Goal: Information Seeking & Learning: Learn about a topic

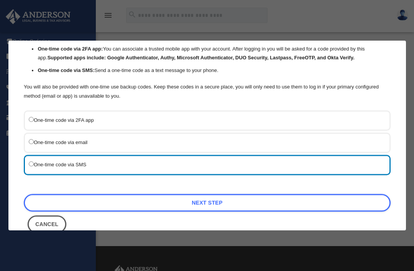
scroll to position [59, 0]
click at [262, 198] on link "Next Step" at bounding box center [207, 203] width 367 height 18
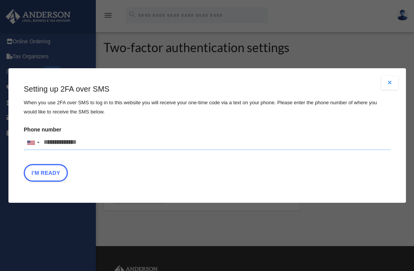
click at [99, 143] on input "Phone number United States +1 United Kingdom +44 Afghanistan (‫افغانستان‬‎) +93…" at bounding box center [207, 142] width 367 height 15
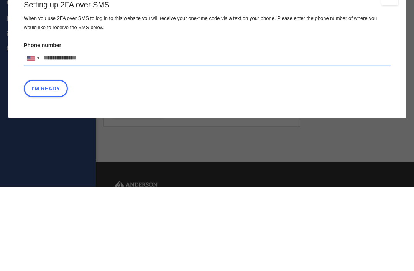
click at [95, 135] on input "Phone number United States +1 United Kingdom +44 Afghanistan (‫افغانستان‬‎) +93…" at bounding box center [207, 142] width 367 height 15
click at [197, 135] on input "Phone number United States +1 United Kingdom +44 Afghanistan (‫افغانستان‬‎) +93…" at bounding box center [207, 142] width 367 height 15
click at [98, 135] on input "Phone number United States +1 United Kingdom +44 Afghanistan (‫افغانستان‬‎) +93…" at bounding box center [207, 142] width 367 height 15
click at [101, 135] on input "Phone number United States +1 United Kingdom +44 Afghanistan (‫افغانستان‬‎) +93…" at bounding box center [207, 142] width 367 height 15
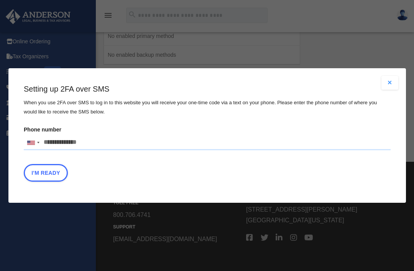
click at [388, 84] on button "Close modal" at bounding box center [389, 83] width 17 height 14
click at [90, 140] on input "Phone number United States +1 United Kingdom +44 Afghanistan (‫افغانستان‬‎) +93…" at bounding box center [207, 142] width 367 height 15
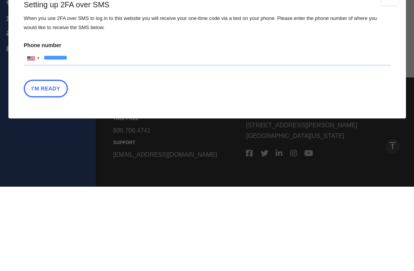
type input "**********"
click at [41, 164] on button "I'm Ready" at bounding box center [46, 173] width 44 height 18
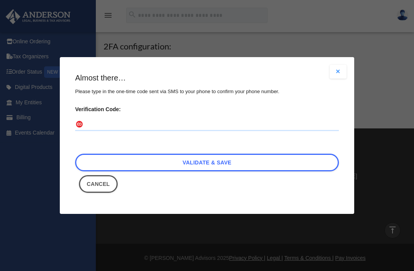
click at [119, 119] on input "Verification Code:" at bounding box center [207, 125] width 264 height 12
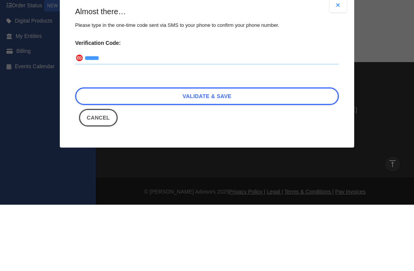
type input "******"
click at [246, 154] on link "Validate & Save" at bounding box center [207, 163] width 264 height 18
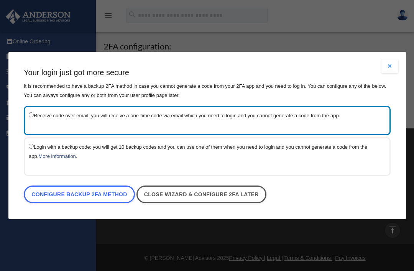
click at [82, 194] on link "Configure backup 2FA method" at bounding box center [79, 195] width 111 height 18
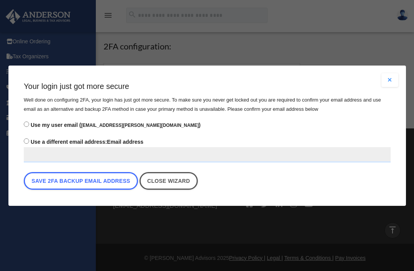
click at [77, 181] on button "Save 2FA backup email address" at bounding box center [81, 181] width 114 height 18
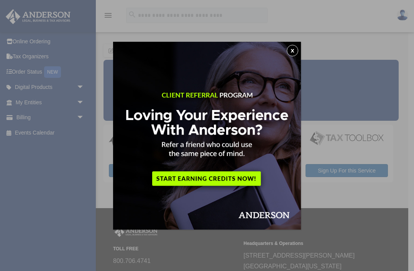
click at [292, 53] on button "x" at bounding box center [292, 50] width 11 height 11
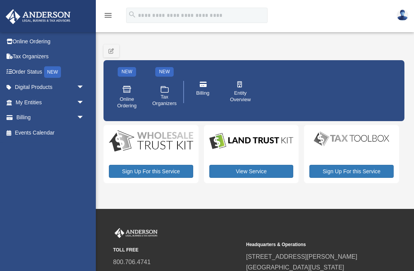
click at [253, 171] on link "View Service" at bounding box center [251, 171] width 84 height 13
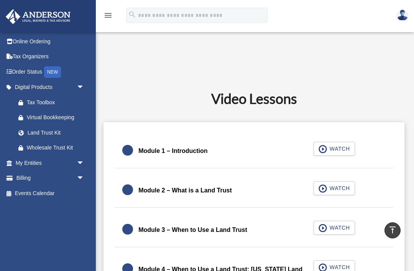
scroll to position [349, 0]
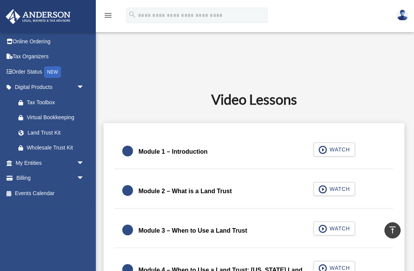
click at [341, 185] on span "WATCH" at bounding box center [338, 189] width 23 height 8
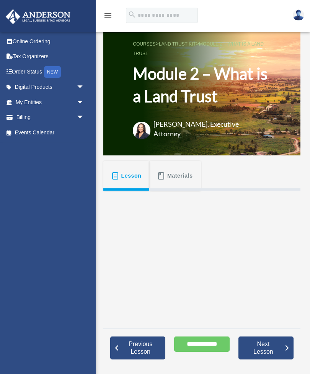
click at [180, 177] on span "Materials" at bounding box center [180, 176] width 26 height 14
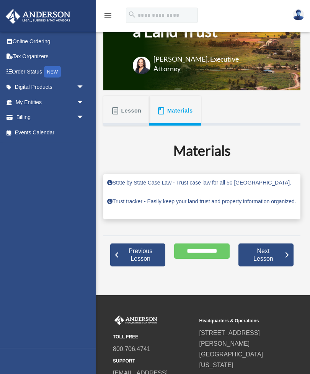
scroll to position [65, 0]
click at [278, 263] on span "Next Lesson" at bounding box center [264, 255] width 43 height 15
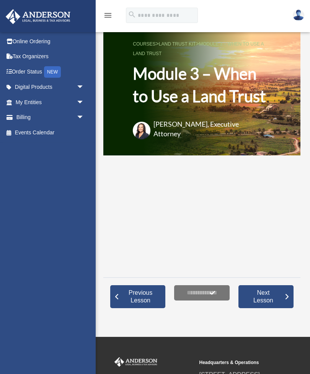
click at [193, 98] on h1 "Module 3 – When to Use a Land Trust" at bounding box center [202, 84] width 138 height 45
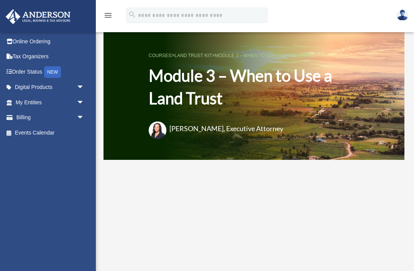
click at [282, 102] on h1 "Module 3 – When to Use a Land Trust" at bounding box center [254, 86] width 211 height 45
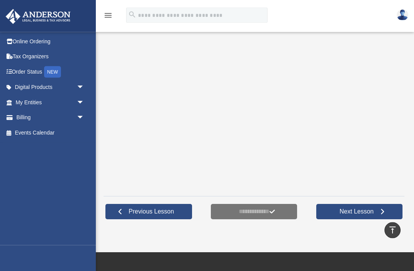
scroll to position [144, 0]
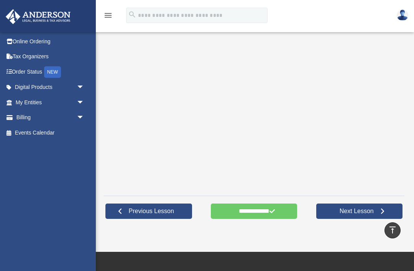
click at [1, 200] on div "kc.gowell@gmail.com Sign Out kc.gowell@gmail.com Online Ordering Tax Organizers…" at bounding box center [48, 138] width 96 height 213
click at [160, 209] on span "Previous Lesson" at bounding box center [151, 211] width 57 height 8
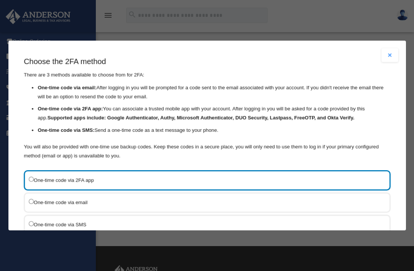
scroll to position [59, 0]
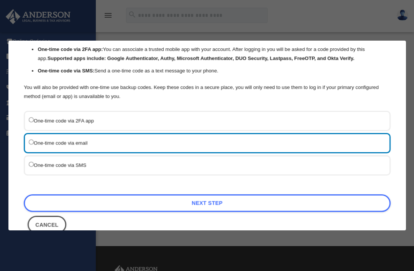
click at [259, 194] on link "Next Step" at bounding box center [207, 203] width 367 height 18
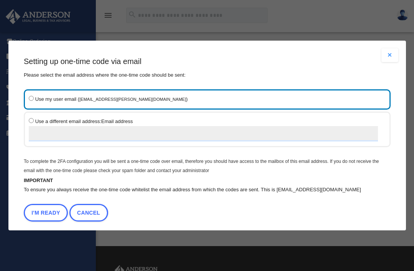
click at [40, 204] on button "I'm Ready" at bounding box center [46, 213] width 44 height 18
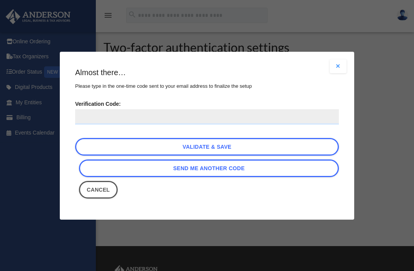
click at [110, 117] on input "Verification Code:" at bounding box center [207, 116] width 264 height 15
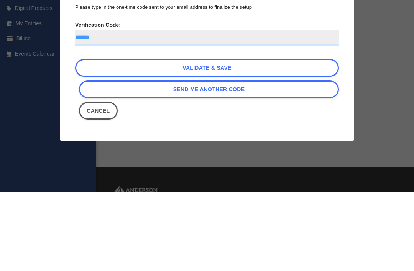
type input "******"
click at [236, 138] on link "Validate & Save" at bounding box center [207, 147] width 264 height 18
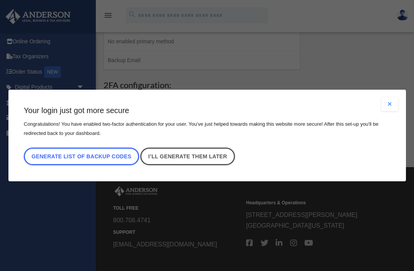
click at [207, 158] on link "I’ll generate them later" at bounding box center [187, 157] width 94 height 18
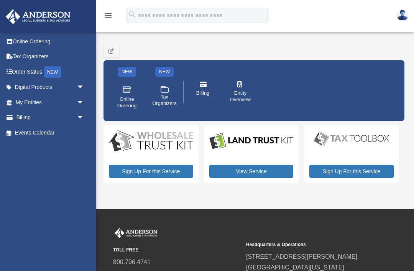
click at [255, 172] on link "View Service" at bounding box center [251, 171] width 84 height 13
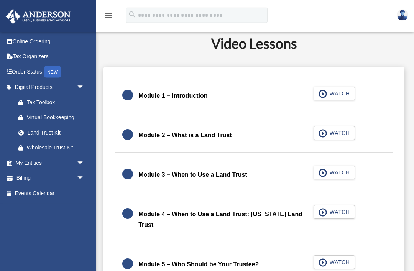
scroll to position [405, 0]
click at [194, 168] on link "Module 3 – When to Use a Land Trust WATCH" at bounding box center [253, 175] width 263 height 18
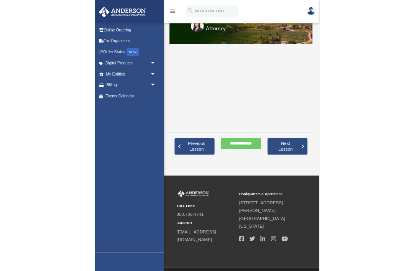
scroll to position [179, 0]
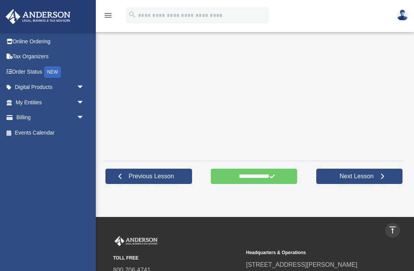
click at [379, 180] on span "Next Lesson" at bounding box center [356, 176] width 46 height 8
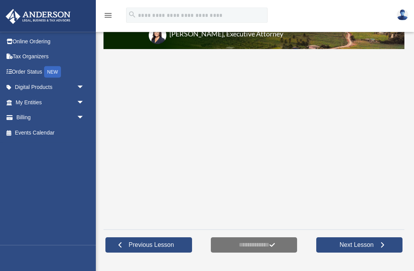
scroll to position [111, 0]
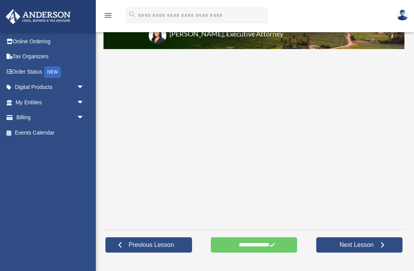
click at [357, 241] on span "Next Lesson" at bounding box center [356, 245] width 46 height 8
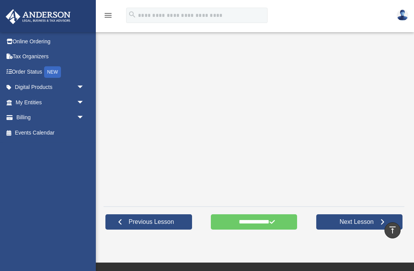
scroll to position [189, 0]
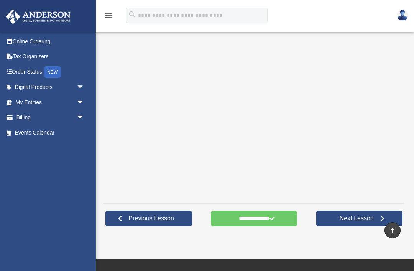
click at [355, 218] on span "Next Lesson" at bounding box center [356, 219] width 46 height 8
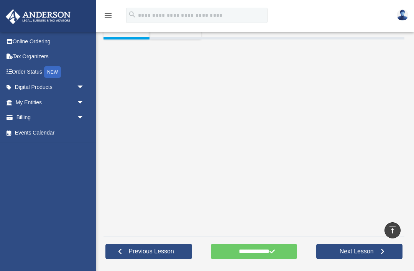
scroll to position [155, 0]
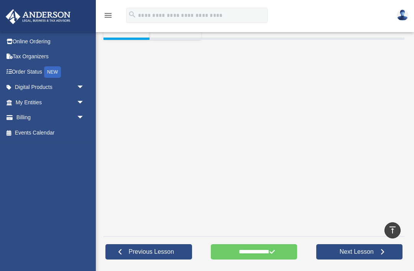
click at [358, 251] on span "Next Lesson" at bounding box center [356, 252] width 46 height 8
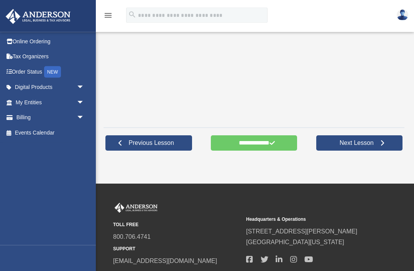
scroll to position [218, 0]
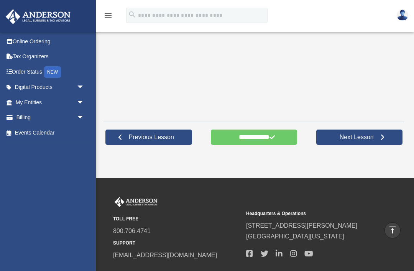
click at [367, 137] on span "Next Lesson" at bounding box center [356, 137] width 46 height 8
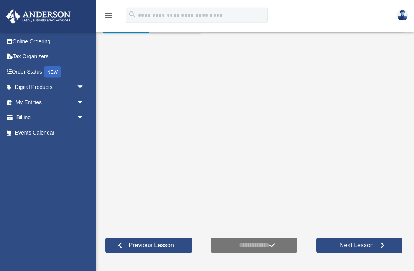
scroll to position [162, 0]
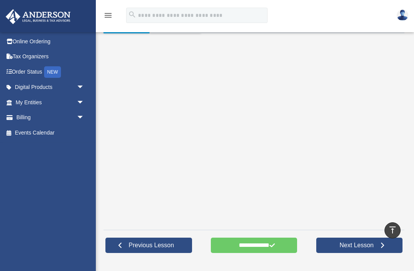
click at [356, 246] on span "Next Lesson" at bounding box center [356, 245] width 46 height 8
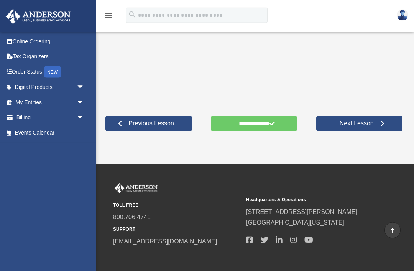
scroll to position [284, 0]
click at [360, 125] on span "Next Lesson" at bounding box center [356, 124] width 46 height 8
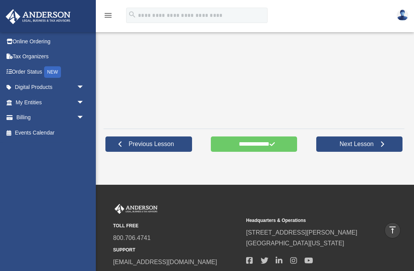
scroll to position [261, 0]
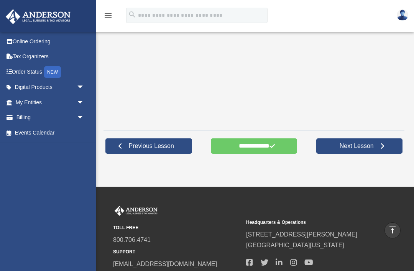
click at [360, 145] on span "Next Lesson" at bounding box center [356, 146] width 46 height 8
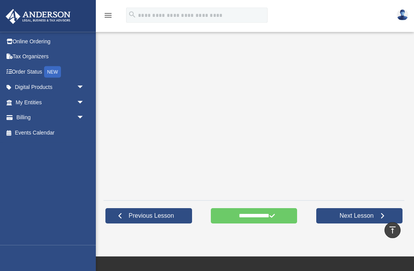
scroll to position [206, 0]
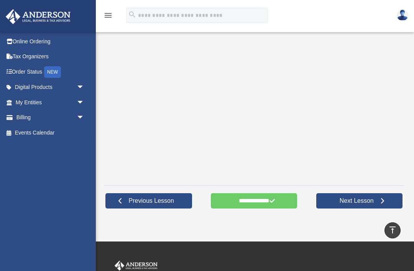
click at [362, 201] on span "Next Lesson" at bounding box center [356, 201] width 46 height 8
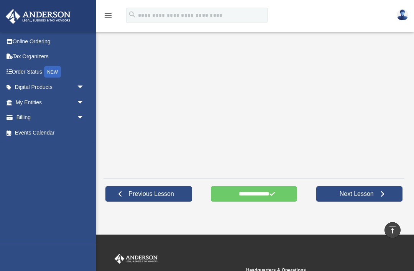
scroll to position [213, 0]
click at [360, 194] on span "Next Lesson" at bounding box center [356, 194] width 46 height 8
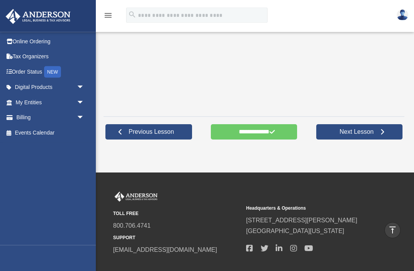
scroll to position [275, 0]
click at [365, 131] on span "Next Lesson" at bounding box center [356, 132] width 46 height 8
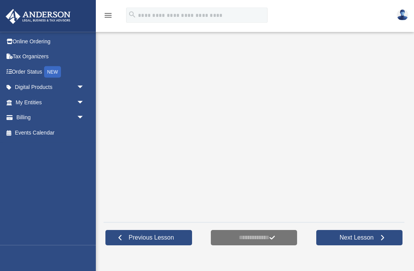
scroll to position [173, 0]
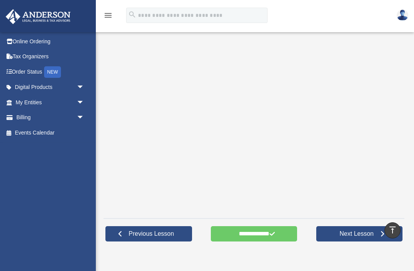
click at [354, 233] on span "Next Lesson" at bounding box center [356, 234] width 46 height 8
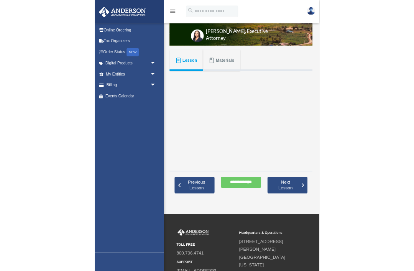
scroll to position [189, 0]
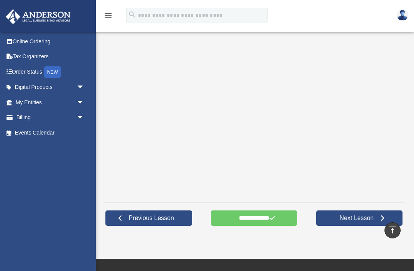
click at [358, 216] on span "Next Lesson" at bounding box center [356, 218] width 46 height 8
click at [354, 214] on span "Next Lesson" at bounding box center [356, 218] width 46 height 8
click at [355, 222] on link "Next Lesson" at bounding box center [359, 217] width 87 height 15
click at [355, 217] on span "Next Lesson" at bounding box center [356, 218] width 46 height 8
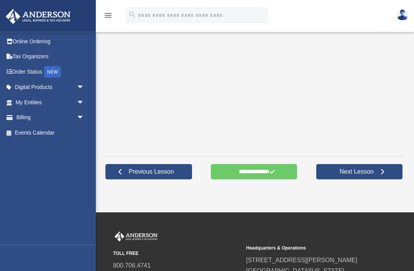
scroll to position [235, 0]
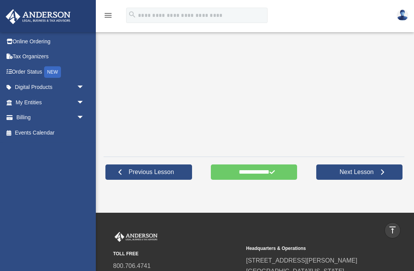
click at [365, 174] on span "Next Lesson" at bounding box center [356, 172] width 46 height 8
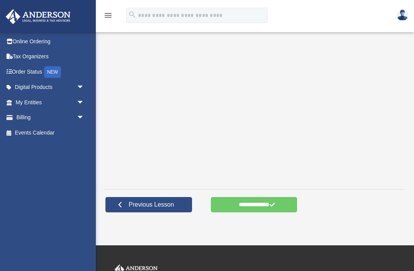
scroll to position [219, 0]
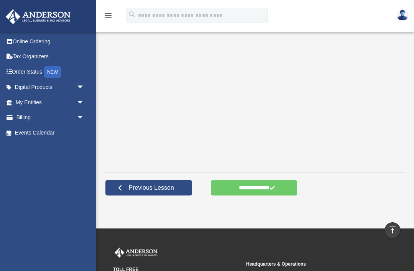
click at [154, 193] on link "Previous Lesson" at bounding box center [148, 187] width 87 height 15
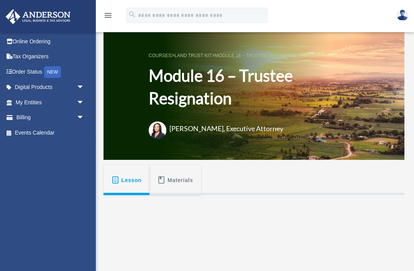
click at [174, 180] on span "Materials" at bounding box center [180, 180] width 26 height 14
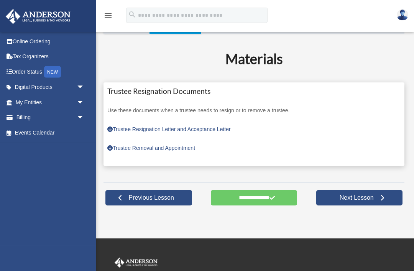
scroll to position [161, 0]
click at [203, 131] on link "Trustee Resignation Letter and Acceptance Letter" at bounding box center [168, 129] width 123 height 6
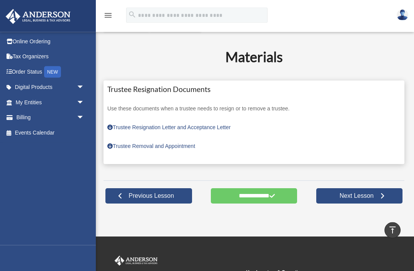
scroll to position [163, 0]
click at [165, 193] on span "Previous Lesson" at bounding box center [151, 196] width 57 height 8
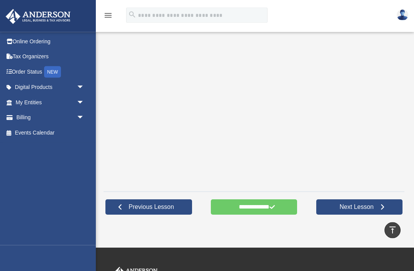
scroll to position [200, 0]
click at [156, 208] on span "Previous Lesson" at bounding box center [151, 207] width 57 height 8
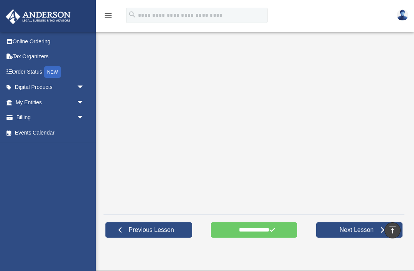
scroll to position [177, 0]
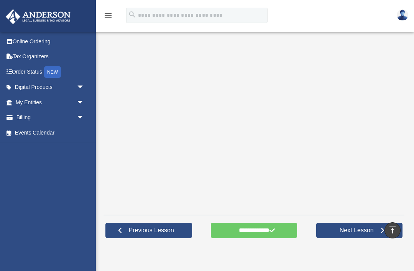
click at [147, 227] on span "Previous Lesson" at bounding box center [151, 231] width 57 height 8
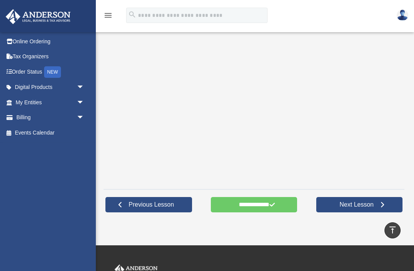
scroll to position [202, 0]
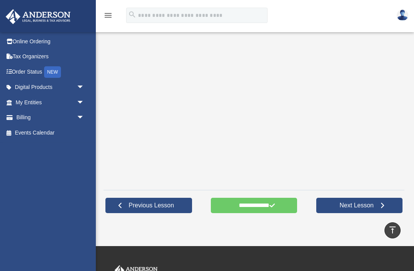
click at [157, 208] on span "Previous Lesson" at bounding box center [151, 206] width 57 height 8
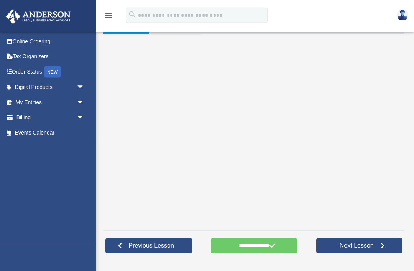
scroll to position [161, 0]
click at [155, 244] on span "Previous Lesson" at bounding box center [151, 246] width 57 height 8
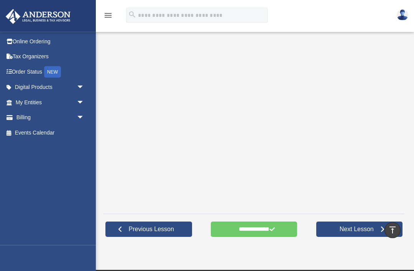
scroll to position [178, 0]
click at [153, 230] on span "Previous Lesson" at bounding box center [151, 229] width 57 height 8
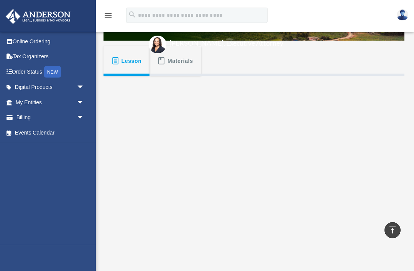
scroll to position [119, 0]
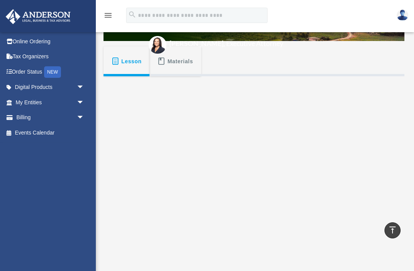
click at [177, 58] on span "Materials" at bounding box center [180, 61] width 26 height 14
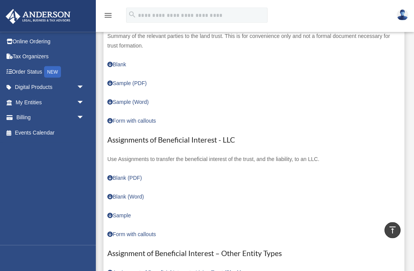
scroll to position [235, 0]
click at [120, 216] on link "Sample" at bounding box center [118, 216] width 23 height 6
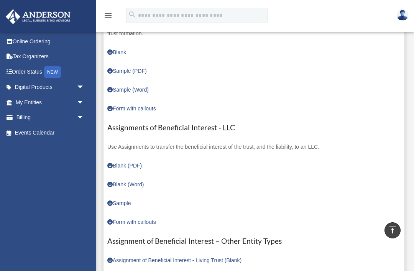
scroll to position [248, 0]
click at [124, 164] on link "Blank (PDF)" at bounding box center [124, 166] width 34 height 6
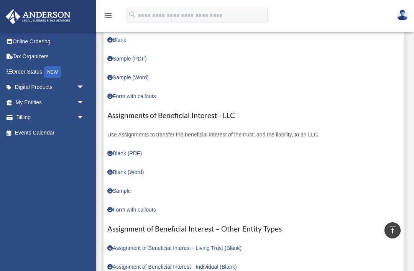
click at [123, 208] on link "Form with callouts" at bounding box center [131, 210] width 49 height 6
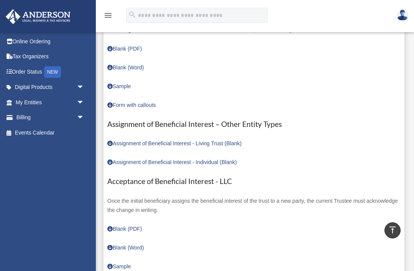
scroll to position [363, 0]
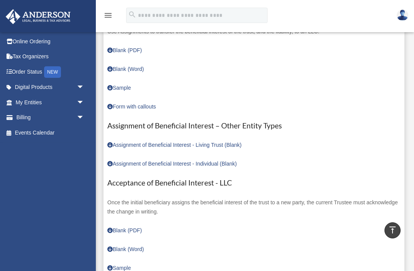
click at [168, 163] on link "Assignment of Beneficial Interest - Individual (Blank)" at bounding box center [172, 164] width 130 height 6
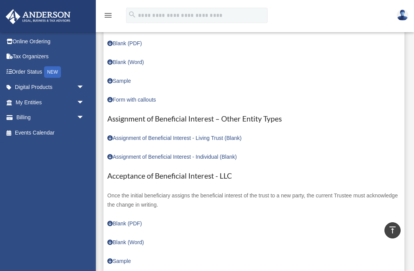
scroll to position [370, 0]
click at [187, 136] on link "Assignment of Beneficial Interest - Living Trust (Blank)" at bounding box center [174, 138] width 134 height 6
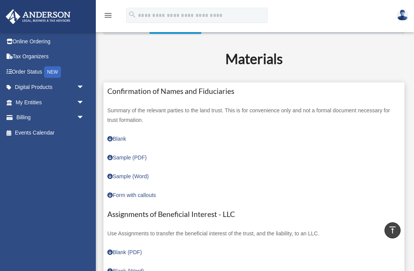
scroll to position [163, 0]
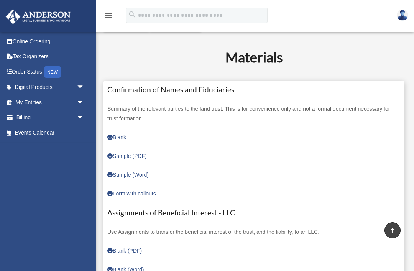
click at [118, 136] on link "Blank" at bounding box center [116, 137] width 19 height 6
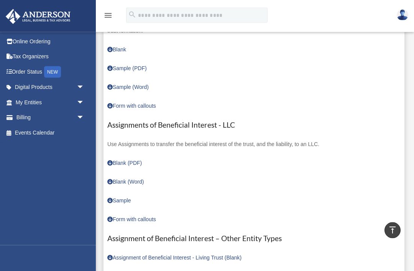
scroll to position [251, 0]
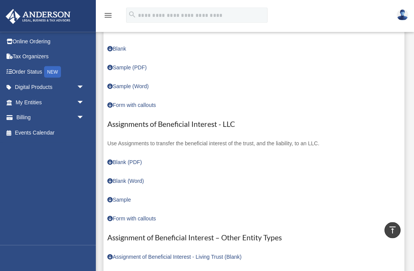
click at [116, 159] on link "Blank (PDF)" at bounding box center [124, 162] width 34 height 6
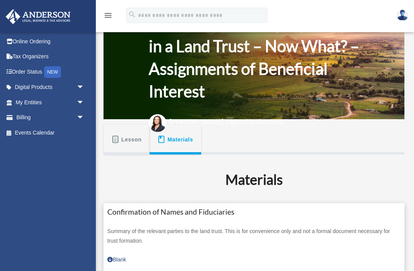
scroll to position [0, 0]
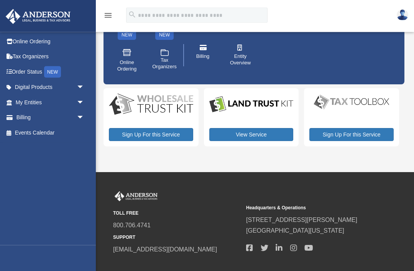
scroll to position [37, 0]
click at [249, 138] on link "View Service" at bounding box center [251, 134] width 84 height 13
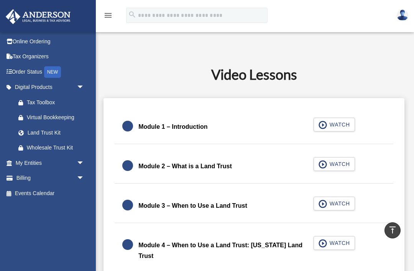
scroll to position [374, 0]
click at [335, 127] on span "WATCH" at bounding box center [338, 124] width 23 height 8
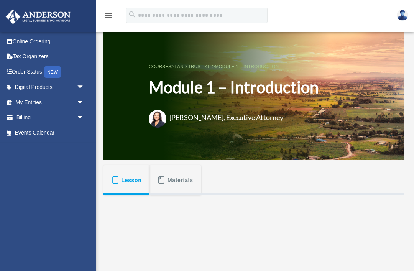
click at [179, 177] on span "Materials" at bounding box center [180, 180] width 26 height 14
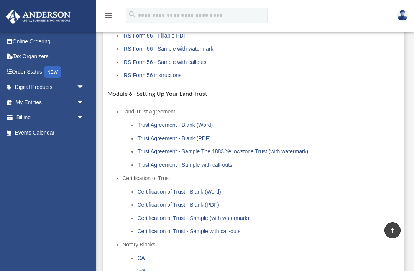
scroll to position [340, 0]
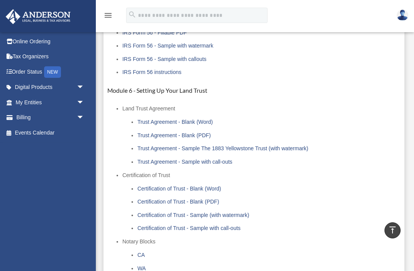
click at [193, 137] on link "Trust Agreement - Blank (PDF)" at bounding box center [174, 135] width 74 height 6
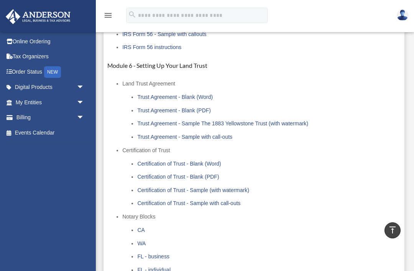
scroll to position [366, 0]
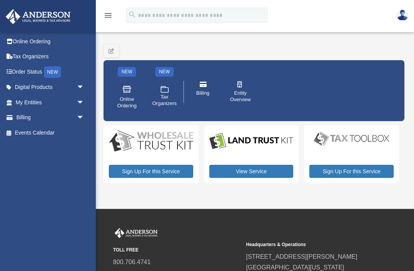
click at [239, 165] on link "View Service" at bounding box center [251, 171] width 84 height 13
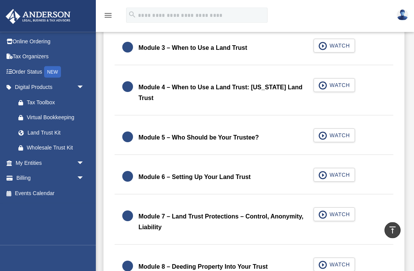
scroll to position [532, 0]
click at [340, 167] on button "WATCH" at bounding box center [334, 174] width 41 height 14
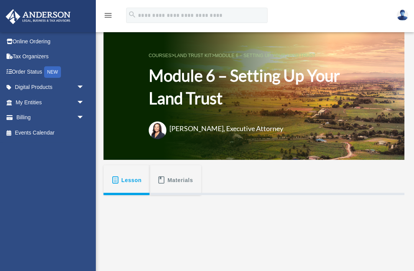
click at [172, 185] on span "Materials" at bounding box center [180, 180] width 26 height 14
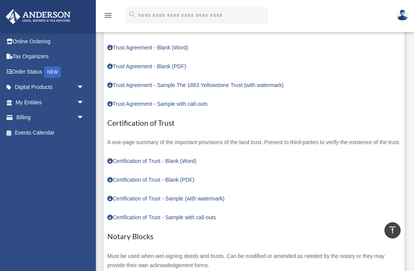
scroll to position [243, 0]
click at [181, 106] on link "Trust Agreement - Sample with call-outs" at bounding box center [157, 104] width 100 height 6
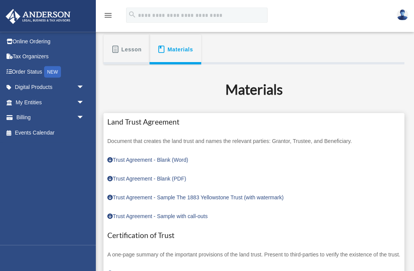
scroll to position [130, 0]
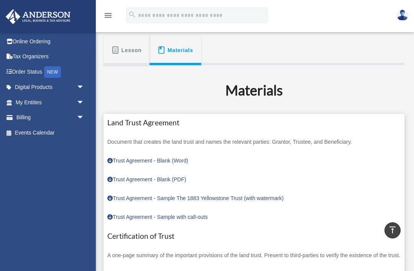
click at [144, 176] on link "Trust Agreement - Blank (PDF)" at bounding box center [146, 179] width 79 height 6
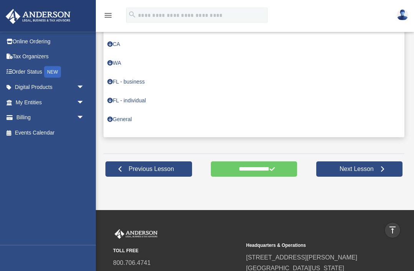
scroll to position [483, 0]
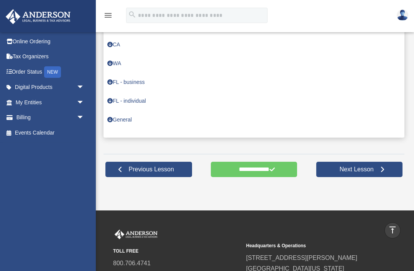
click at [153, 177] on link "Previous Lesson" at bounding box center [148, 169] width 87 height 15
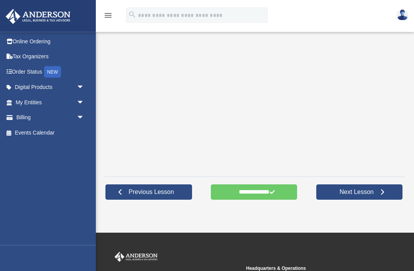
scroll to position [215, 0]
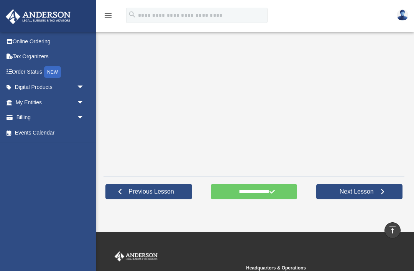
click at [153, 193] on span "Previous Lesson" at bounding box center [151, 192] width 57 height 8
click at [148, 184] on link "Previous Lesson" at bounding box center [148, 191] width 87 height 15
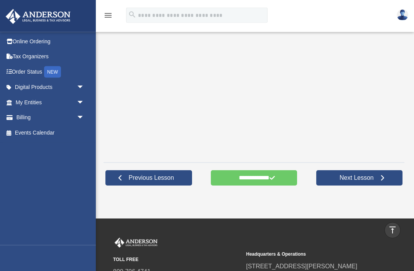
scroll to position [177, 0]
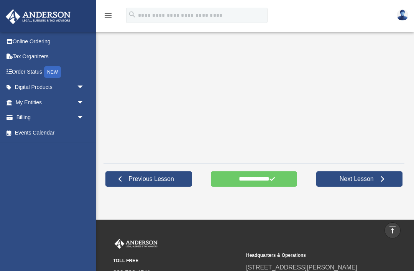
click at [153, 179] on span "Previous Lesson" at bounding box center [151, 179] width 57 height 8
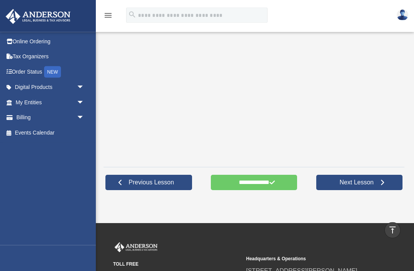
scroll to position [173, 0]
click at [153, 183] on span "Previous Lesson" at bounding box center [151, 183] width 57 height 8
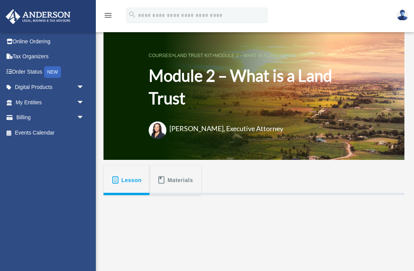
click at [185, 179] on span "Materials" at bounding box center [180, 180] width 26 height 14
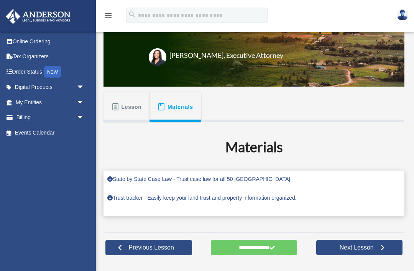
scroll to position [73, 0]
click at [166, 177] on link "State by State Case Law - Trust case law for all 50 [GEOGRAPHIC_DATA]." at bounding box center [199, 179] width 184 height 6
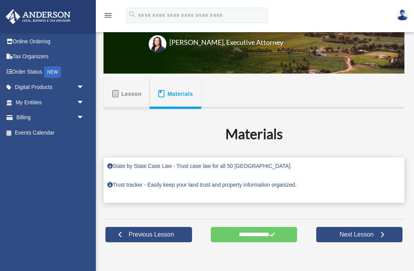
click at [282, 185] on link "Trust tracker - Easily keep your land trust and property information organized." at bounding box center [201, 185] width 189 height 6
click at [408, 15] on img at bounding box center [402, 15] width 11 height 11
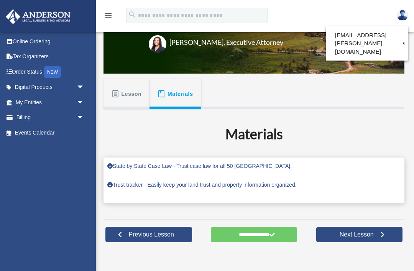
click at [269, 57] on link "Logout" at bounding box center [278, 51] width 77 height 16
